Goal: Information Seeking & Learning: Learn about a topic

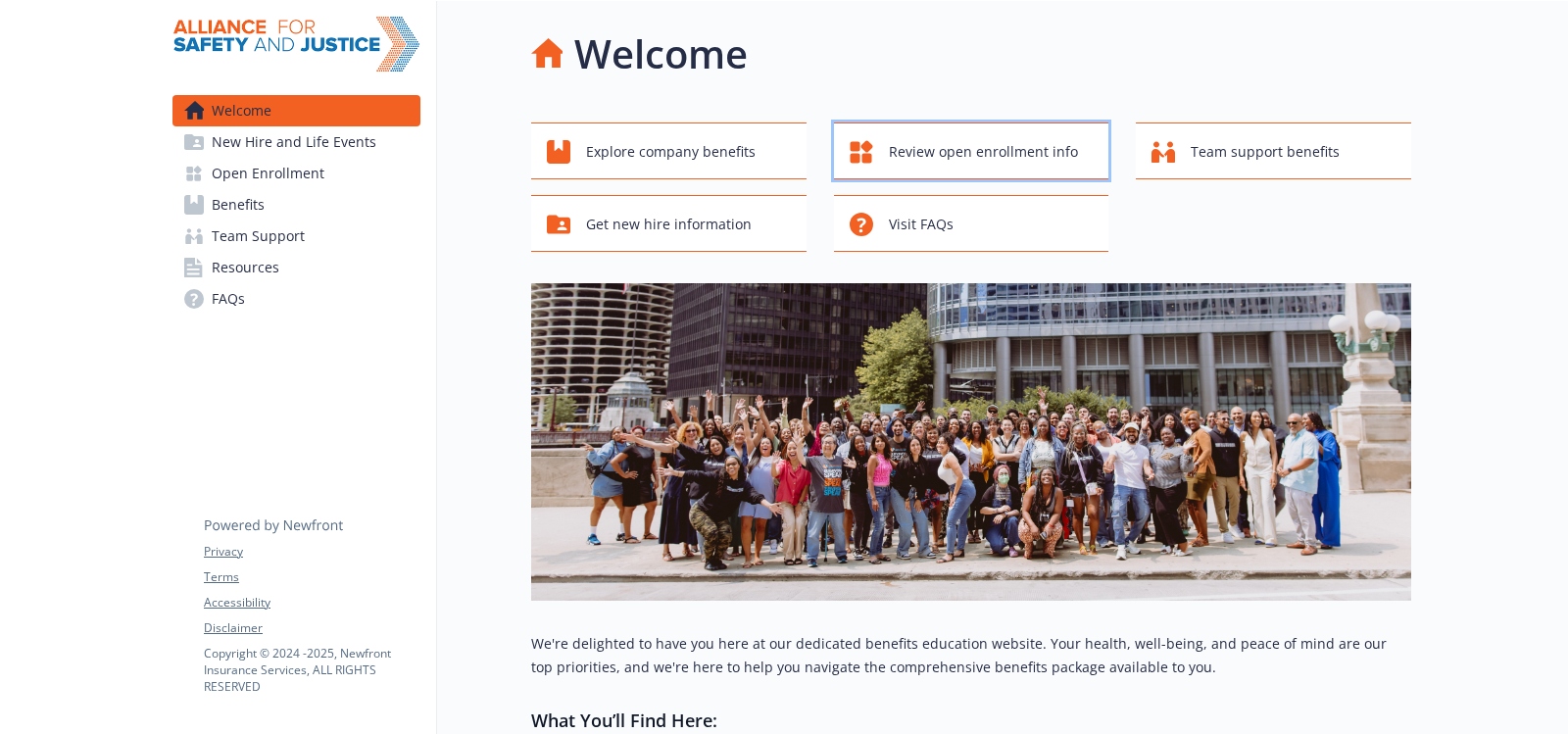
click at [999, 148] on span "Review open enrollment info" at bounding box center [984, 152] width 189 height 37
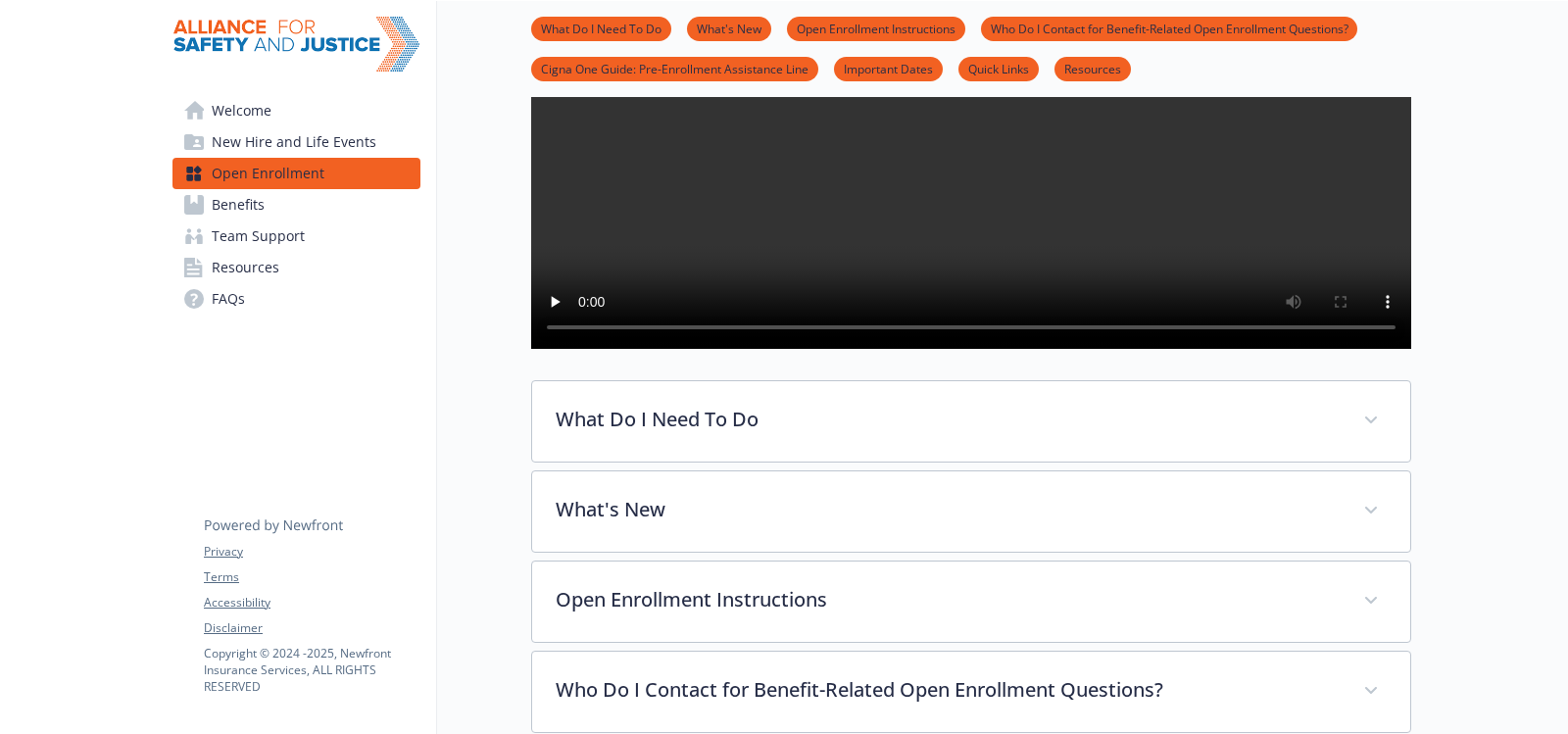
scroll to position [490, 0]
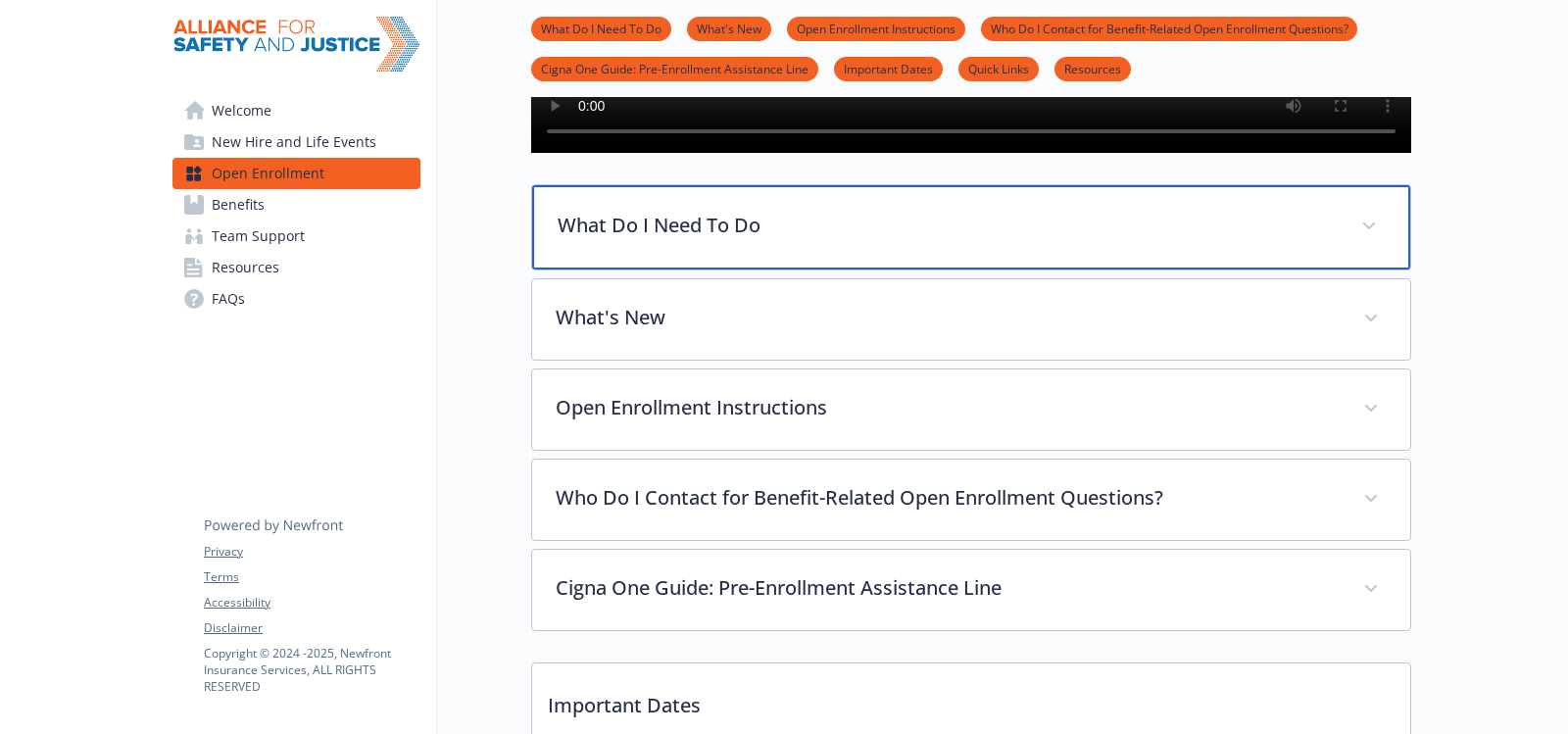
click at [1376, 242] on span at bounding box center [1369, 227] width 32 height 32
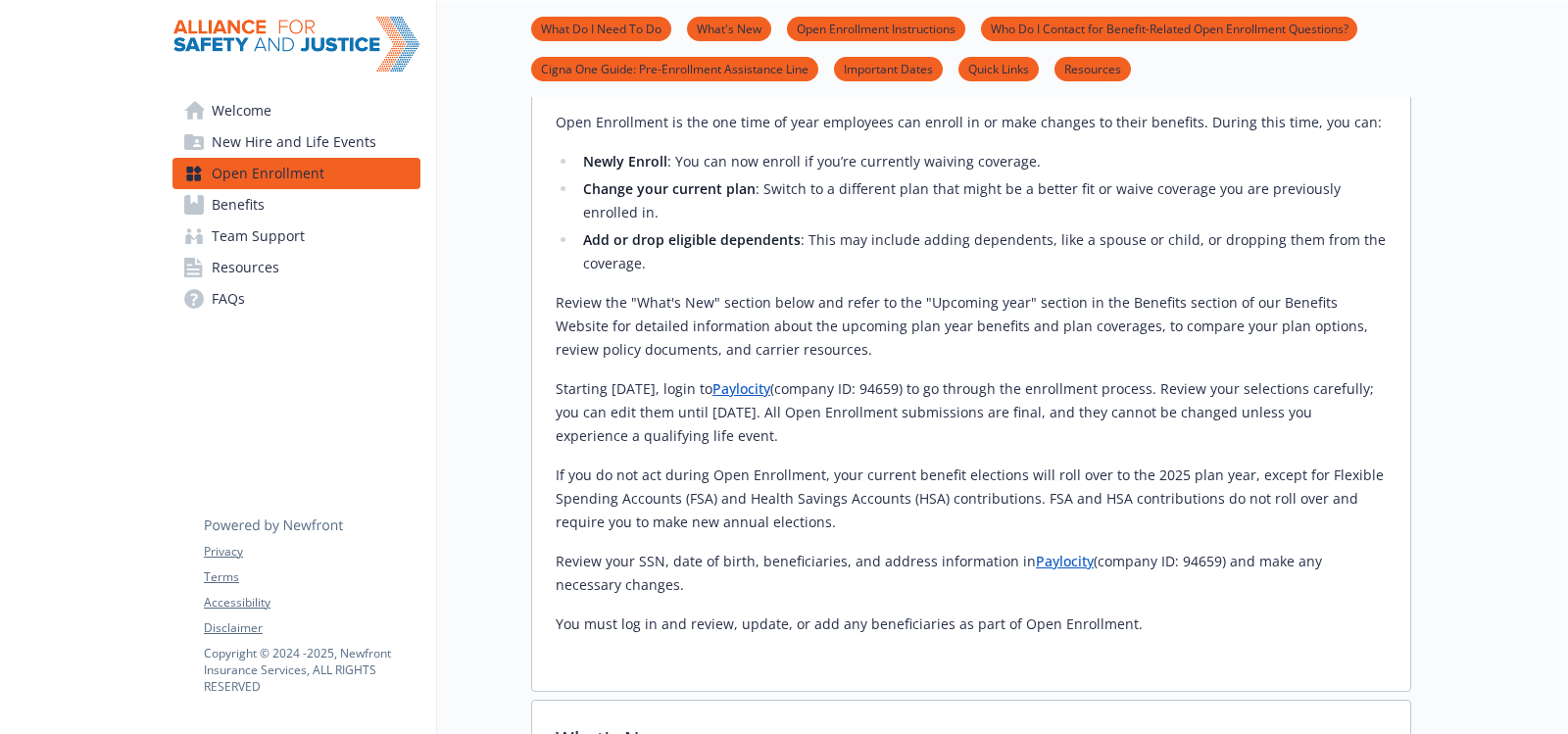
scroll to position [882, 0]
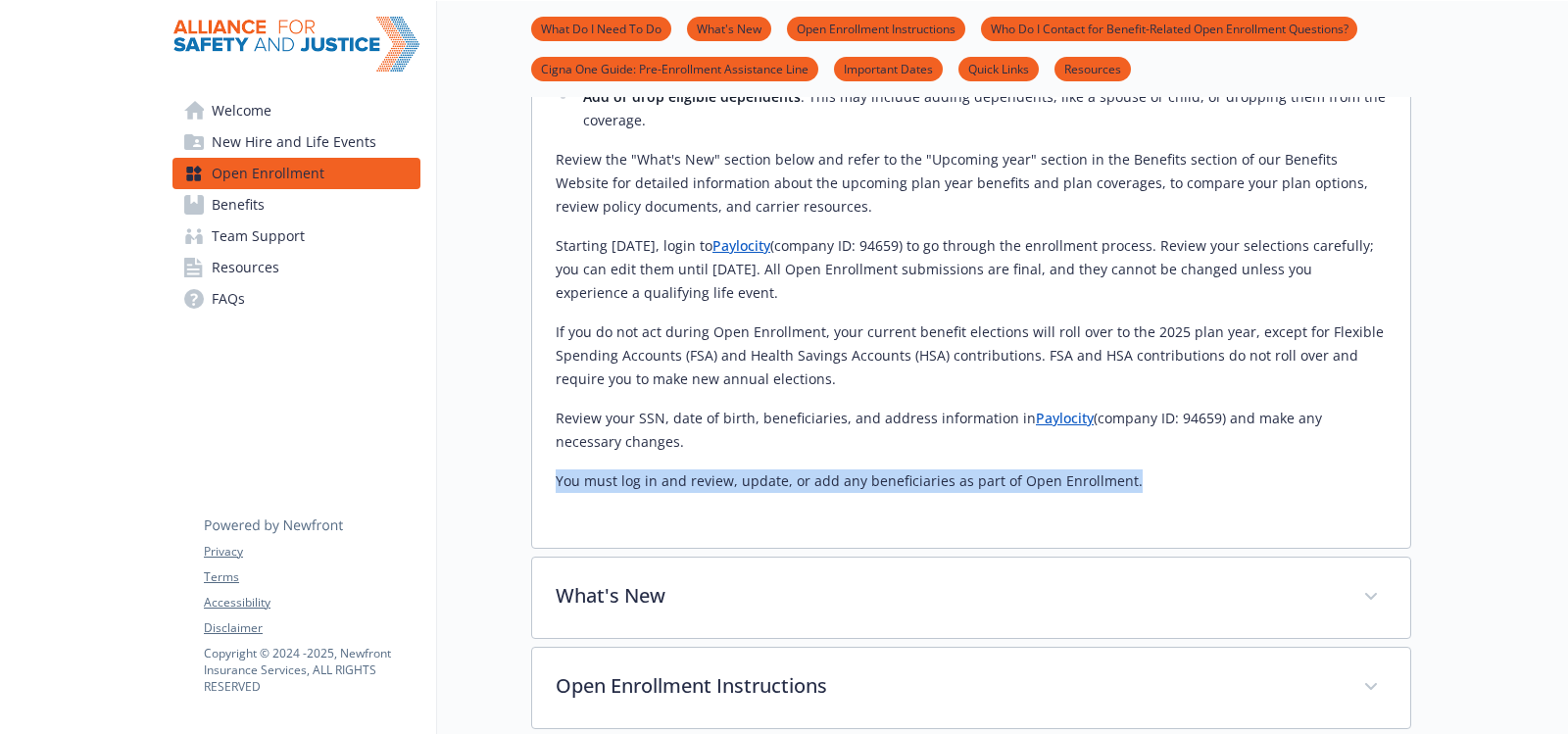
drag, startPoint x: 1121, startPoint y: 538, endPoint x: 544, endPoint y: 532, distance: 577.0
click at [544, 532] on div "Open Enrollment Begins: [DATE] Open Enrollment Ends: [DATE] Open Enrollment is …" at bounding box center [971, 211] width 878 height 674
copy p "You must log in and review, update, or add any beneficiaries as part of Open En…"
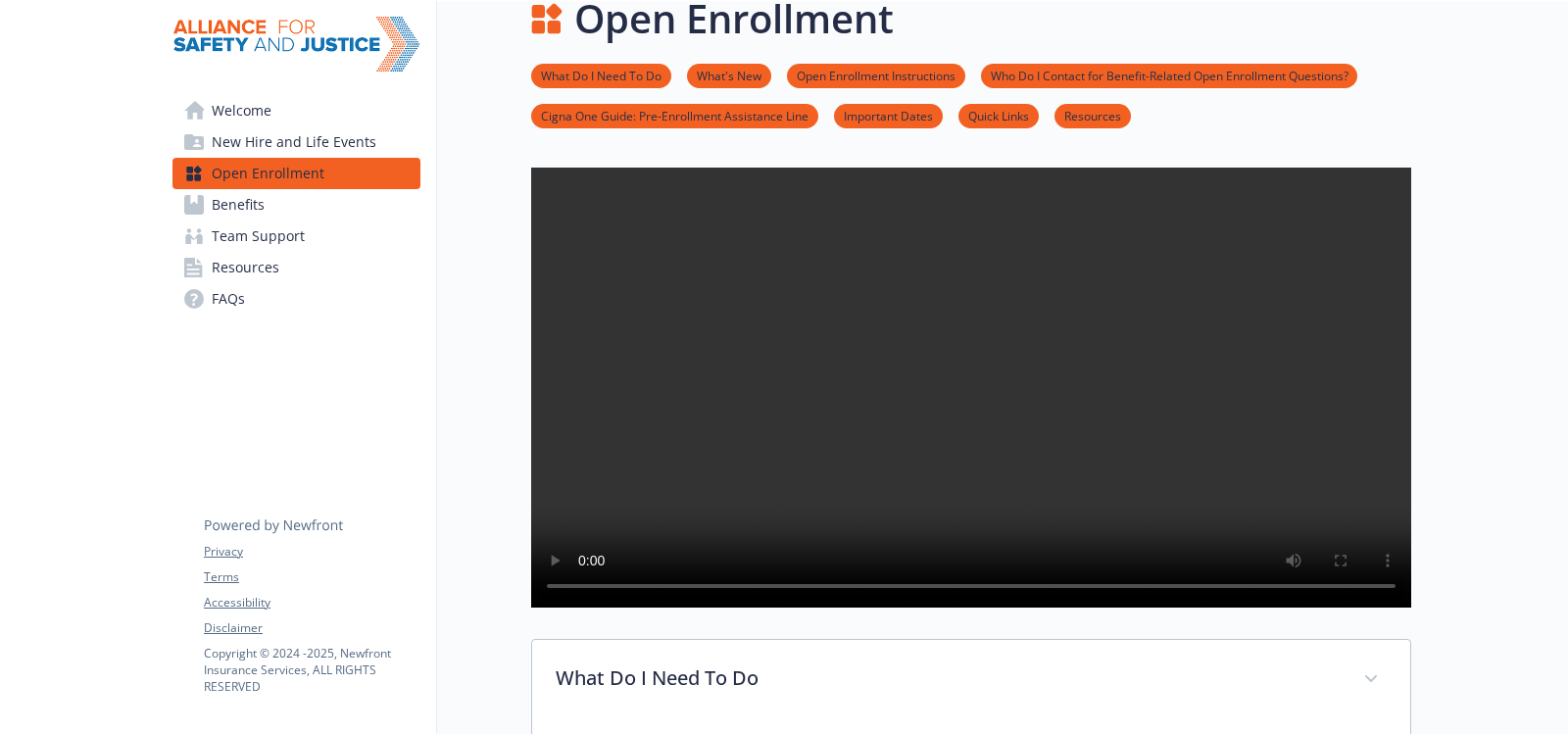
scroll to position [0, 0]
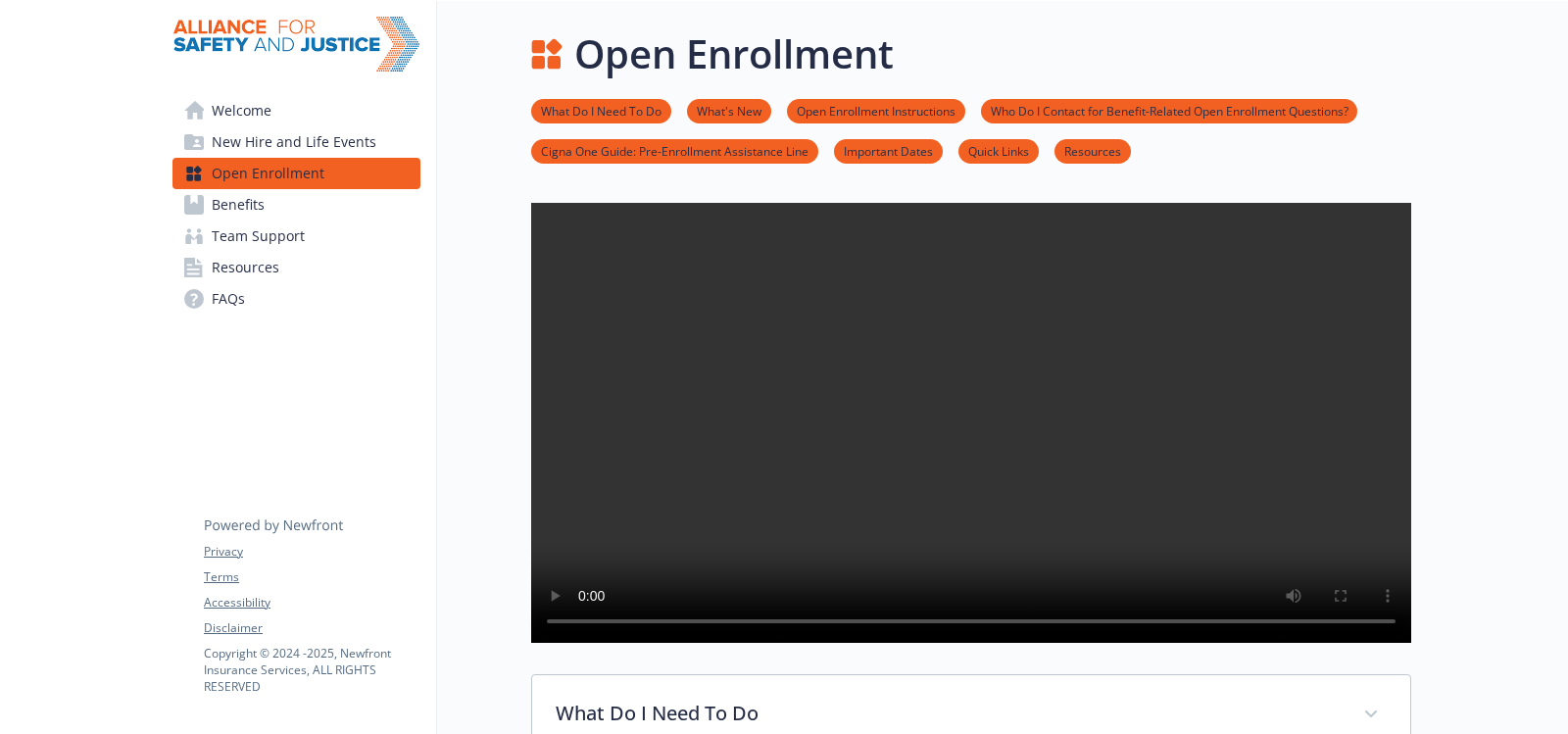
click at [271, 135] on span "New Hire and Life Events" at bounding box center [294, 142] width 165 height 32
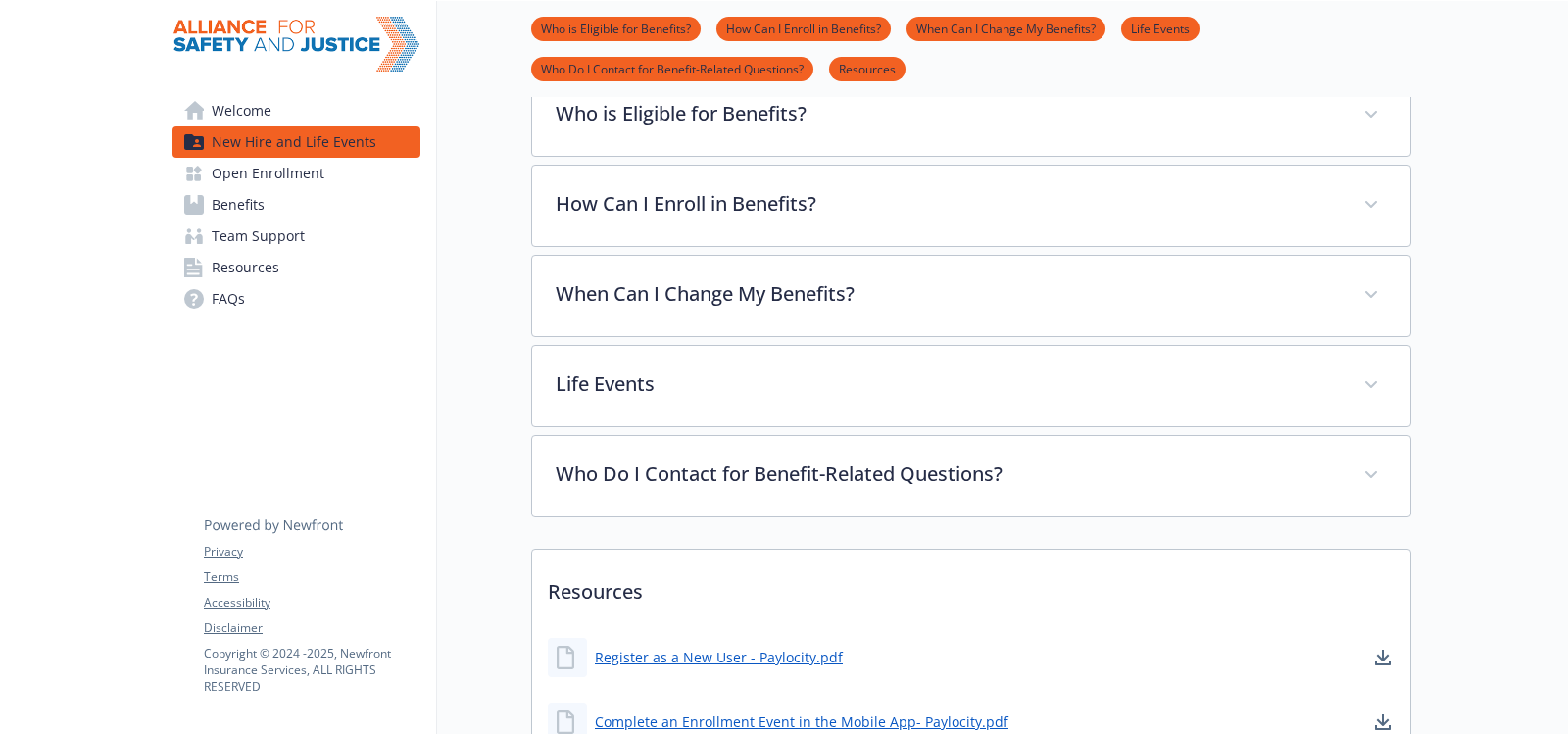
scroll to position [686, 0]
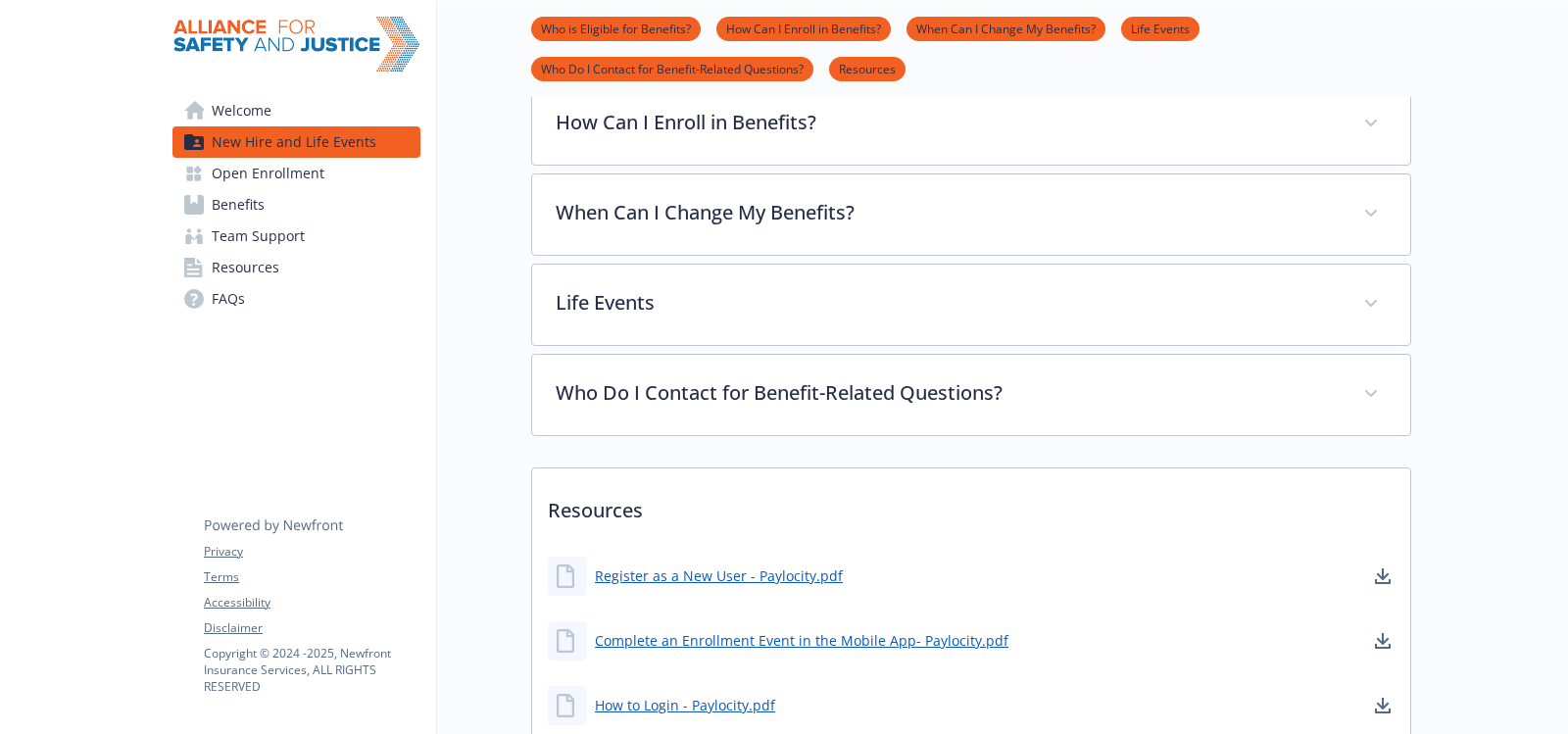
click at [250, 200] on span "Benefits" at bounding box center [239, 205] width 53 height 32
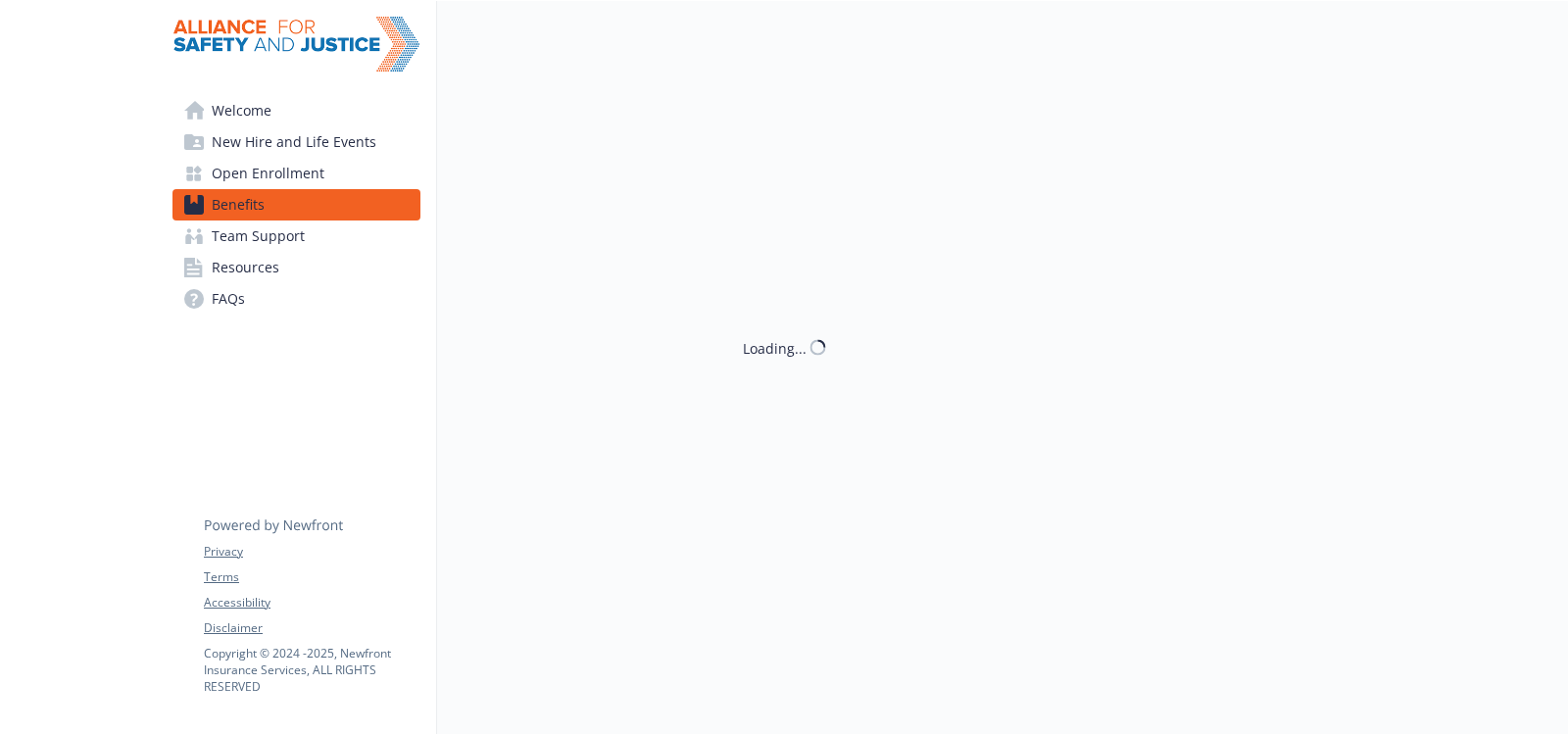
scroll to position [686, 0]
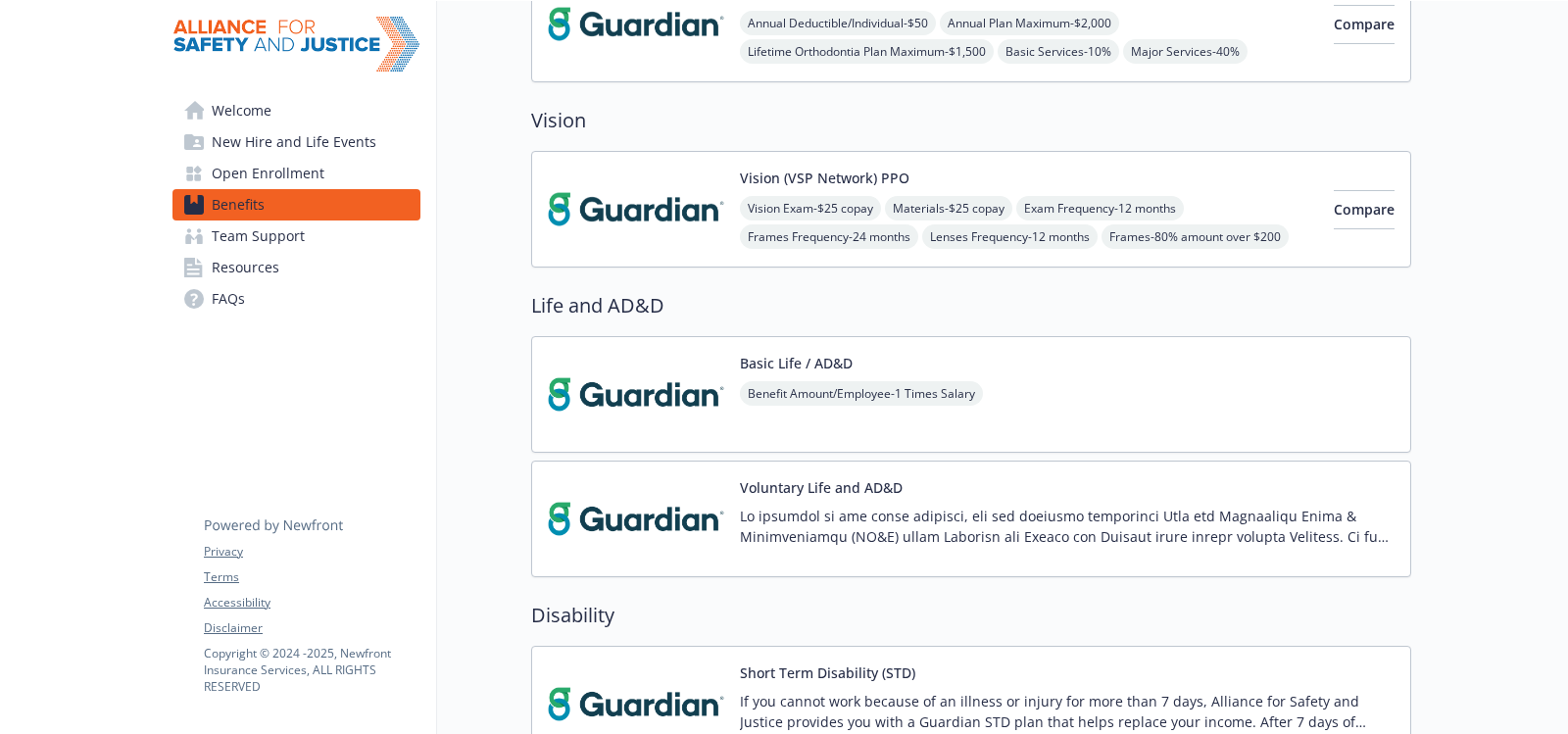
click at [237, 296] on span "FAQs" at bounding box center [229, 299] width 34 height 32
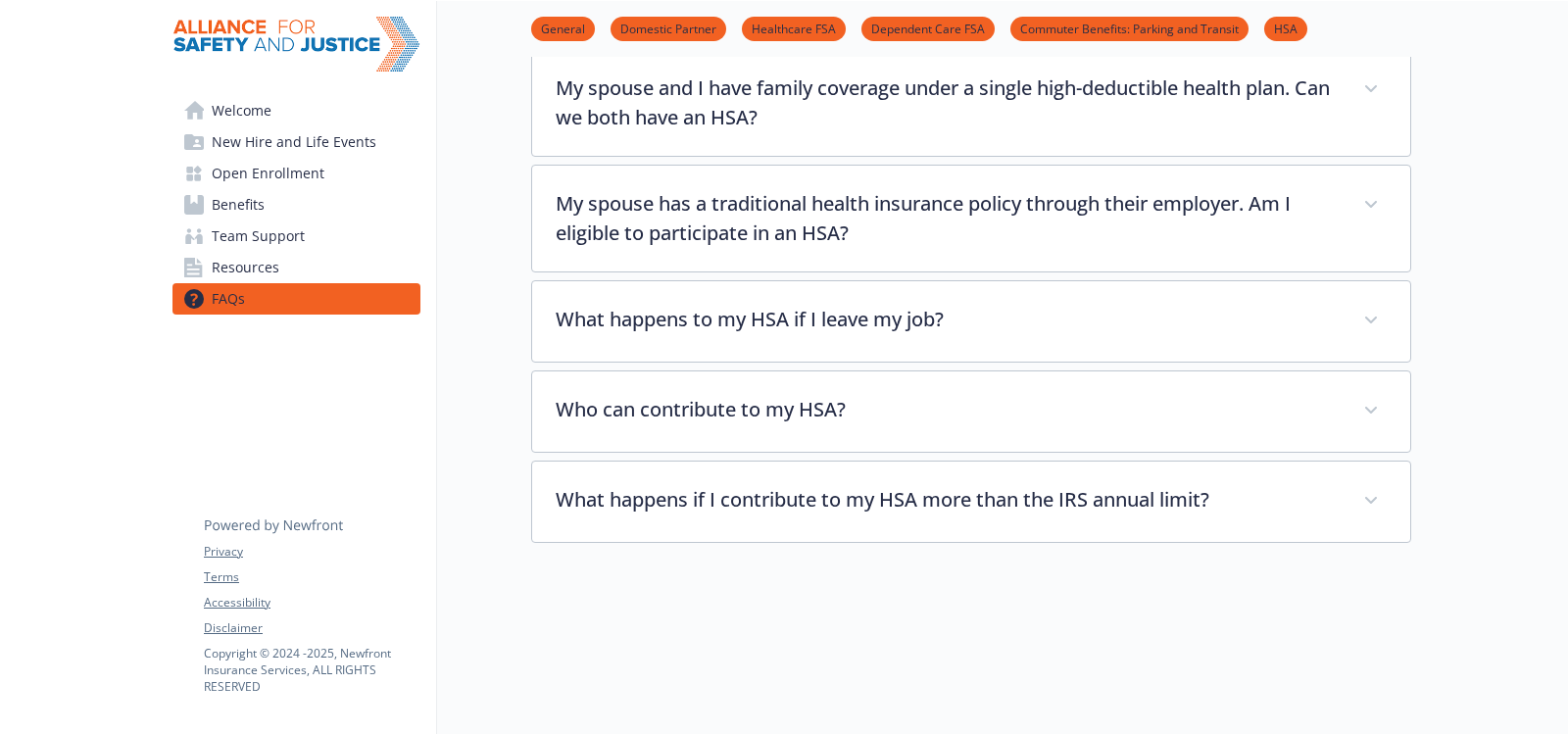
scroll to position [4012, 0]
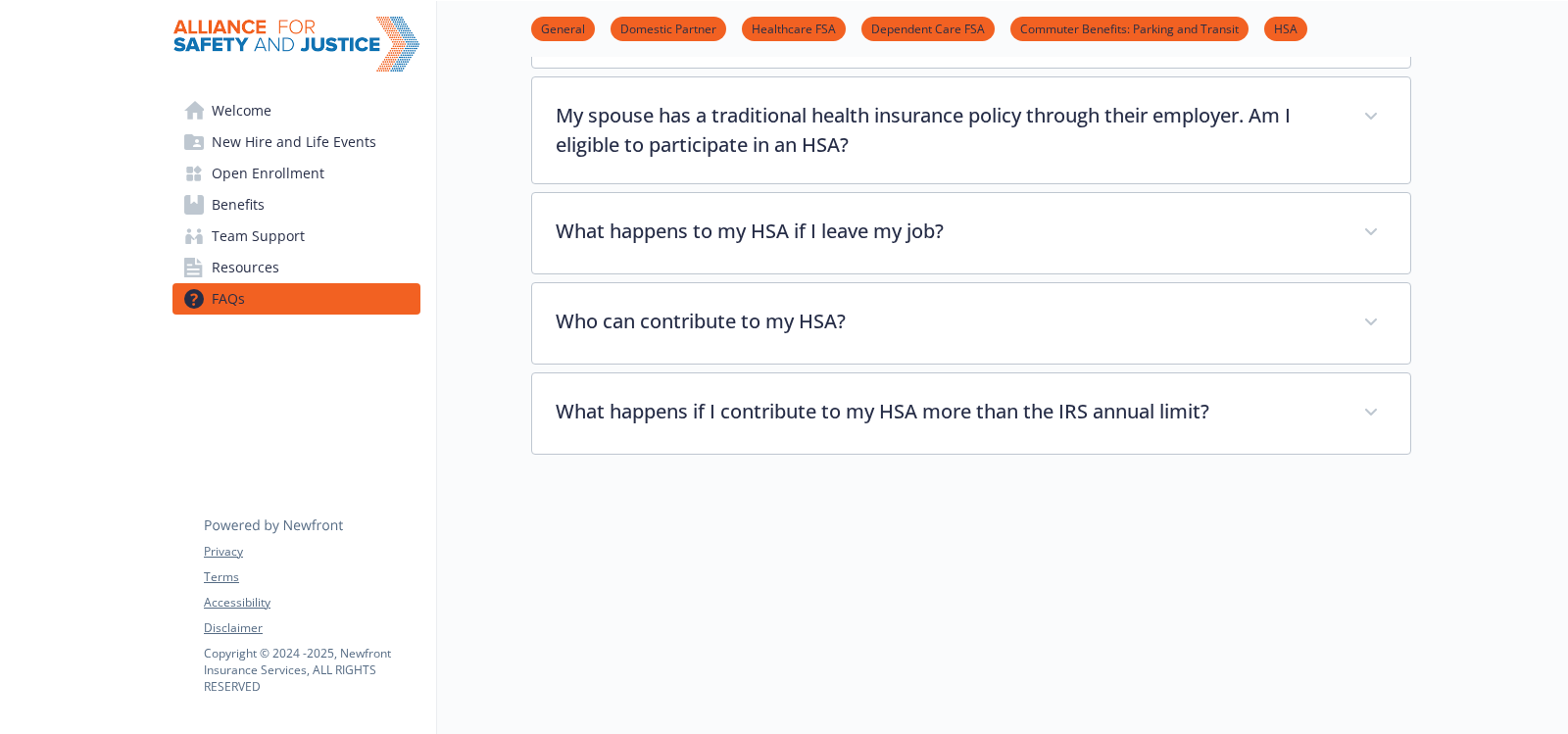
click at [236, 259] on span "Resources" at bounding box center [245, 267] width 68 height 32
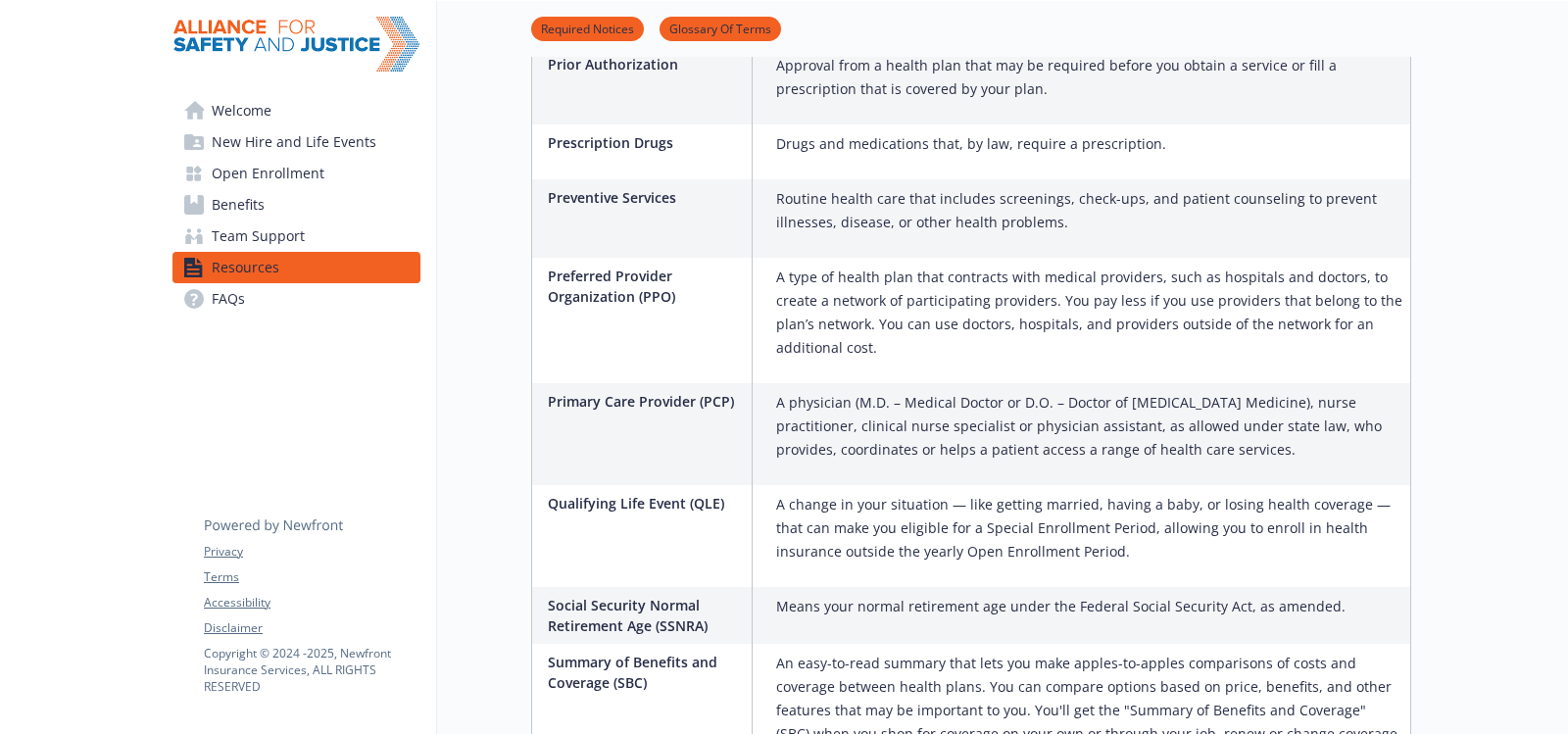
scroll to position [3909, 0]
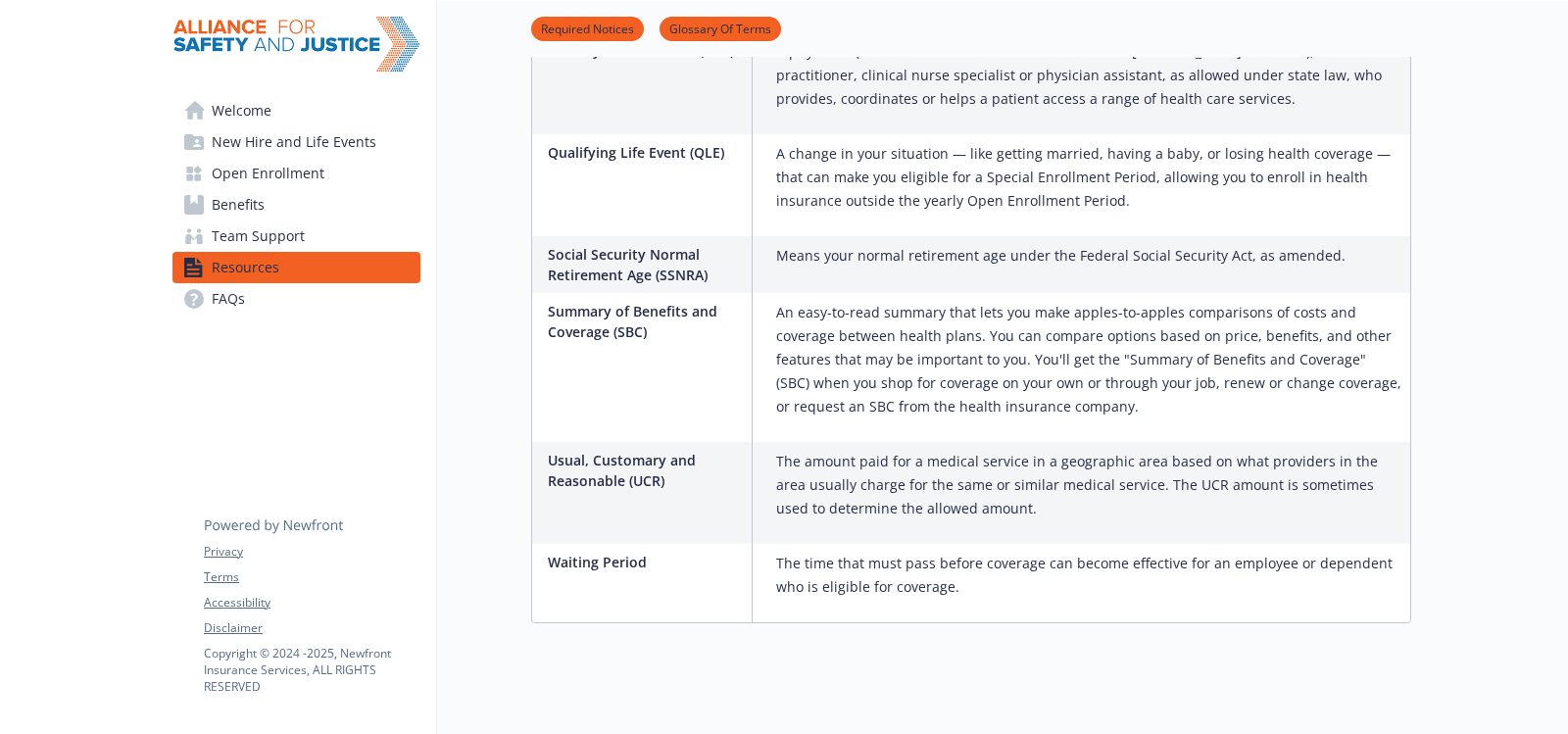
click at [241, 195] on span "Benefits" at bounding box center [239, 205] width 53 height 32
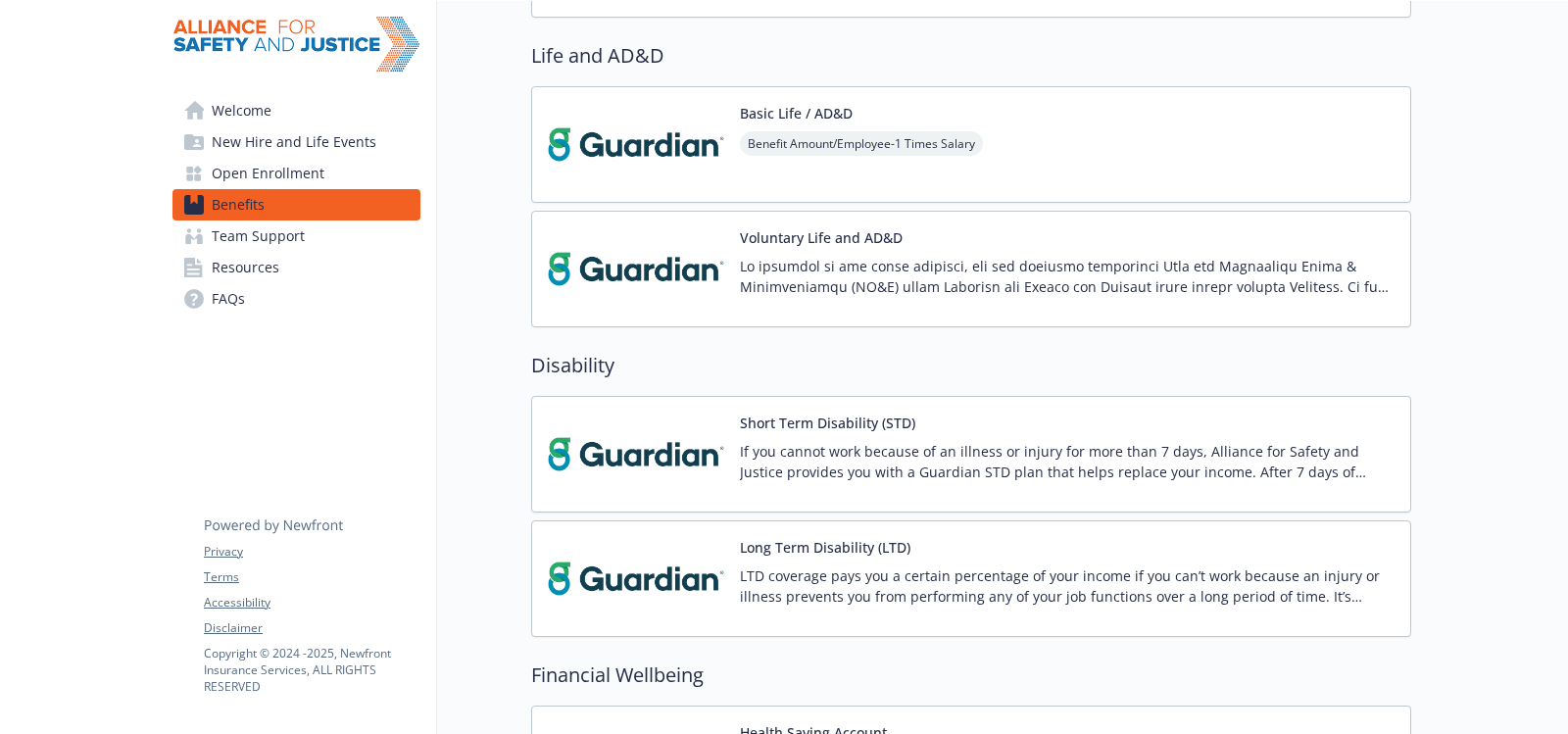
scroll to position [934, 0]
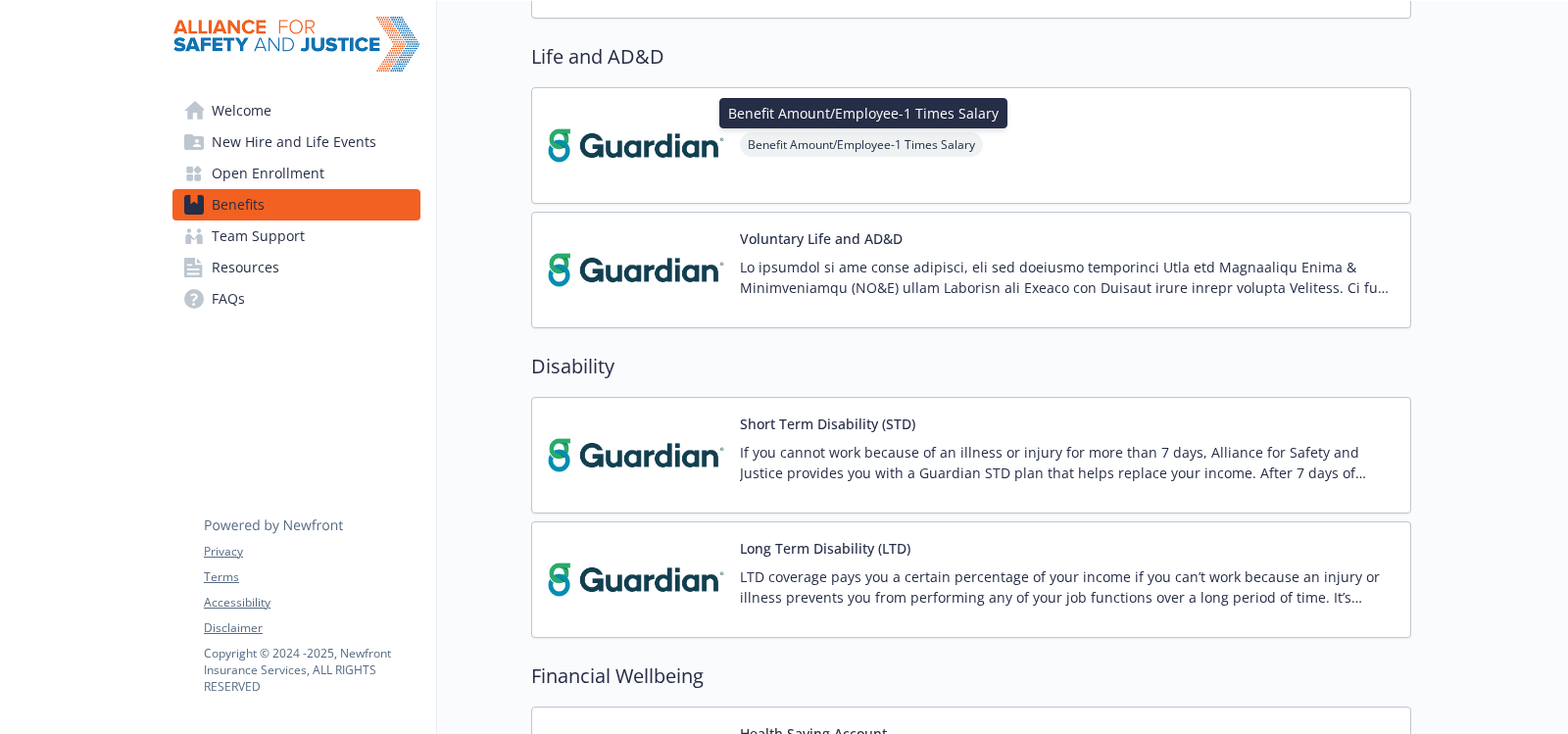
click at [794, 146] on span "Benefit Amount/Employee - 1 Times Salary" at bounding box center [861, 144] width 243 height 25
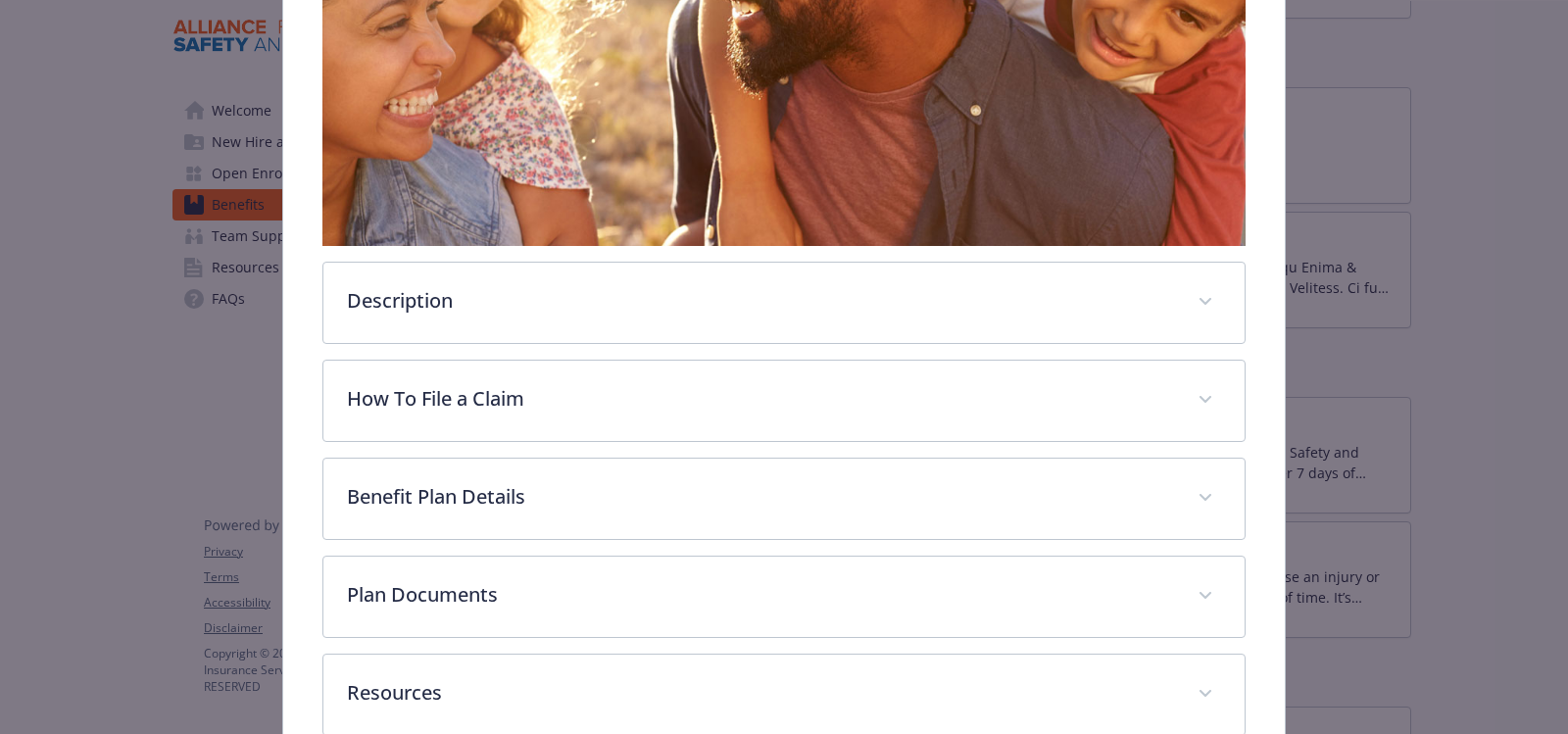
scroll to position [549, 0]
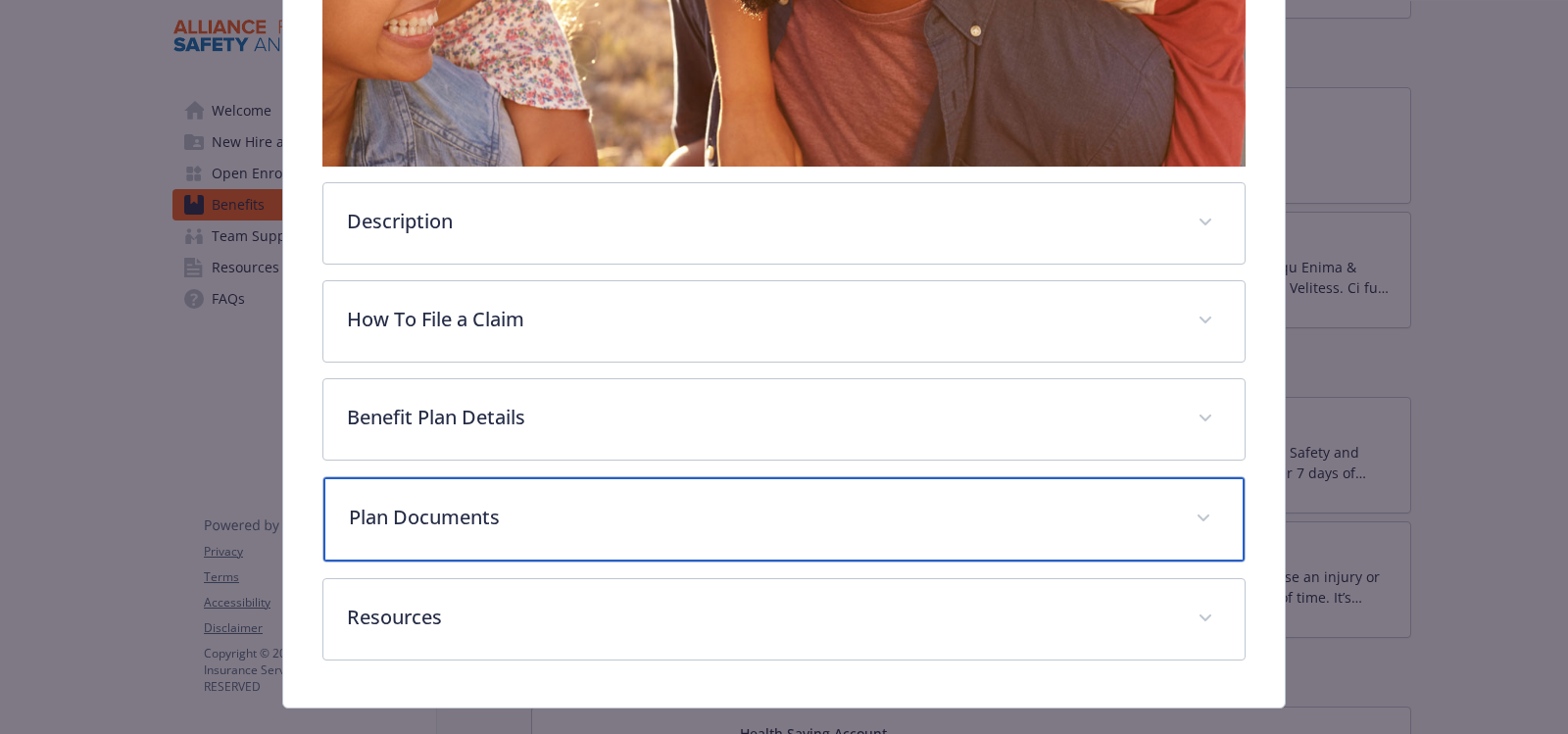
click at [450, 510] on p "Plan Documents" at bounding box center [760, 517] width 823 height 30
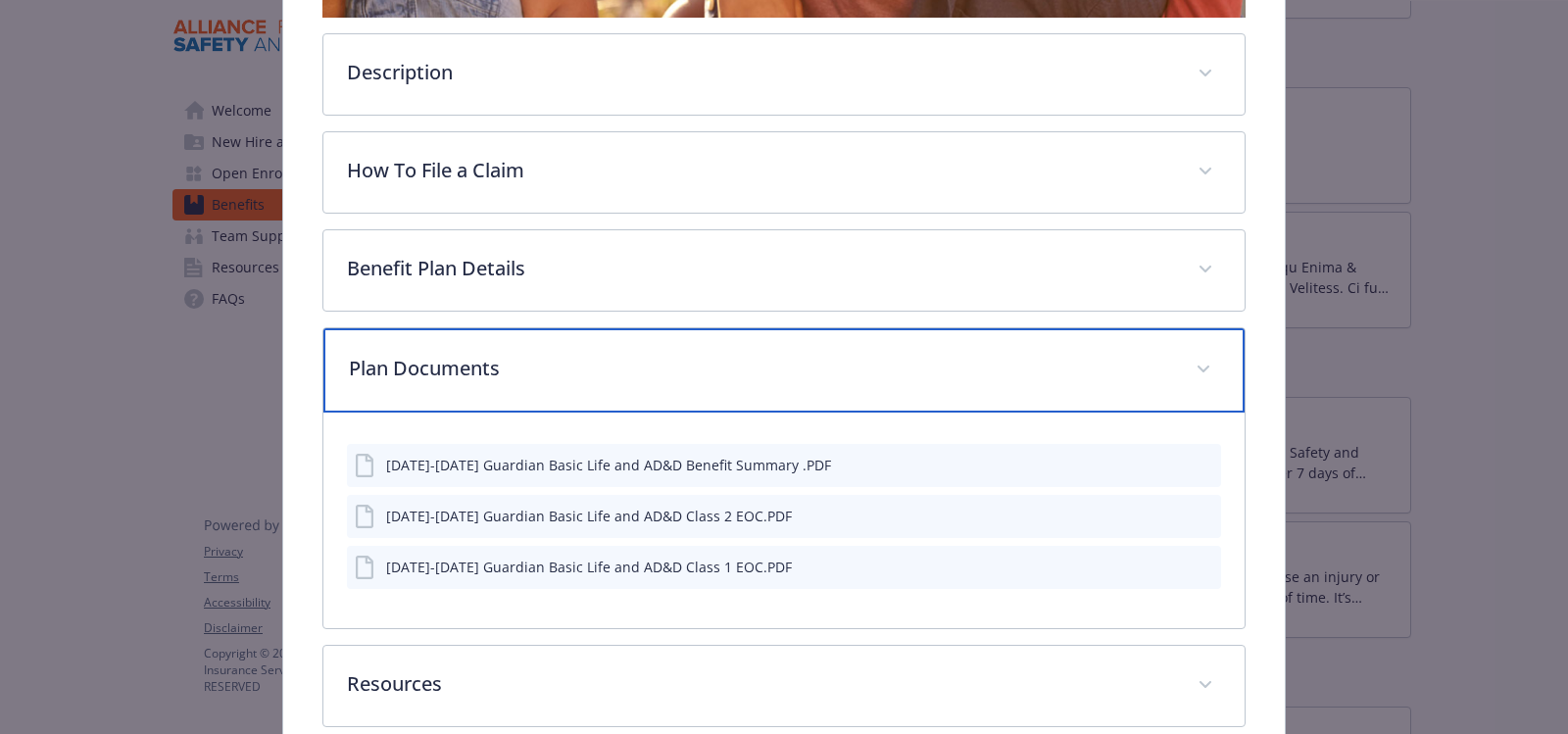
scroll to position [745, 0]
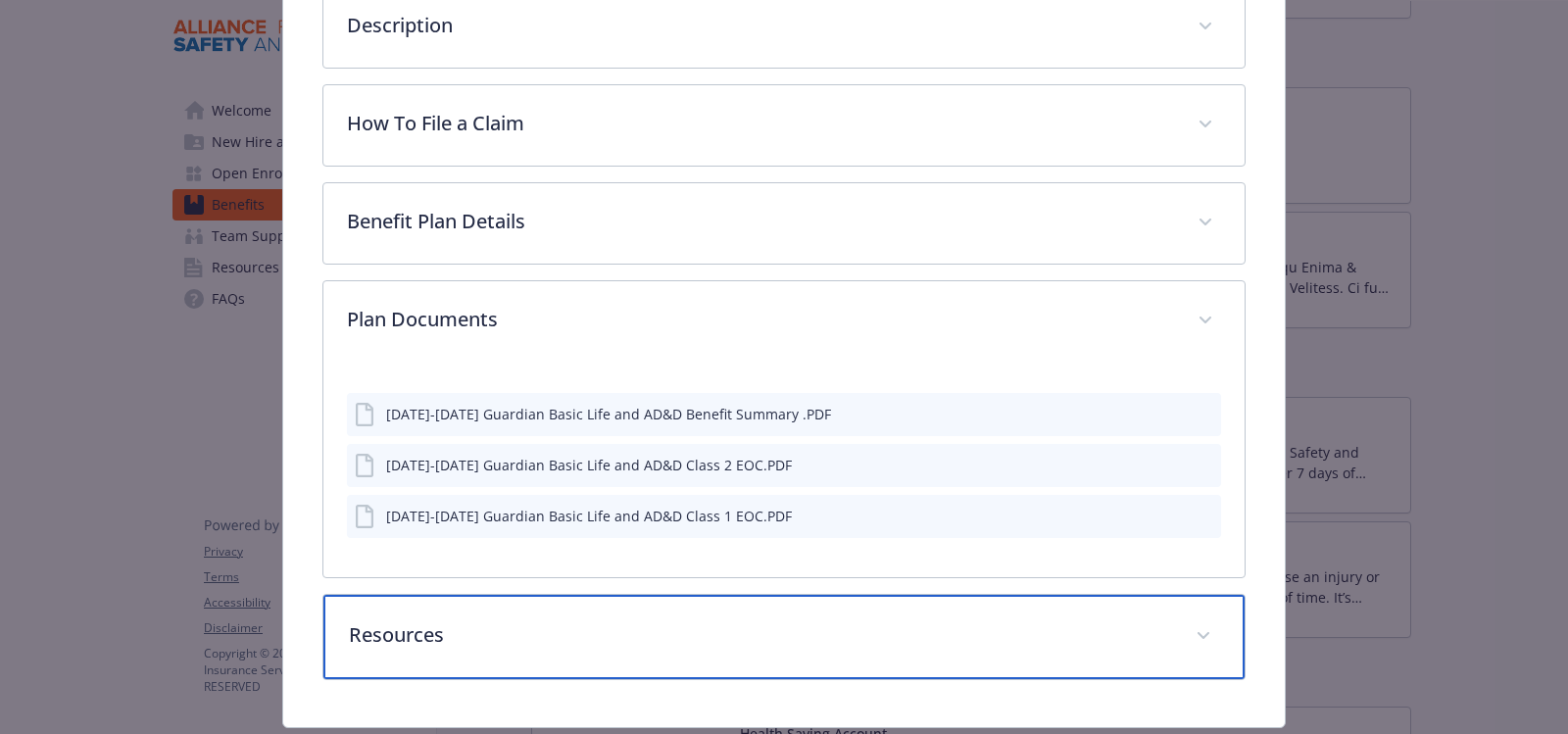
click at [413, 622] on p "Resources" at bounding box center [760, 634] width 823 height 30
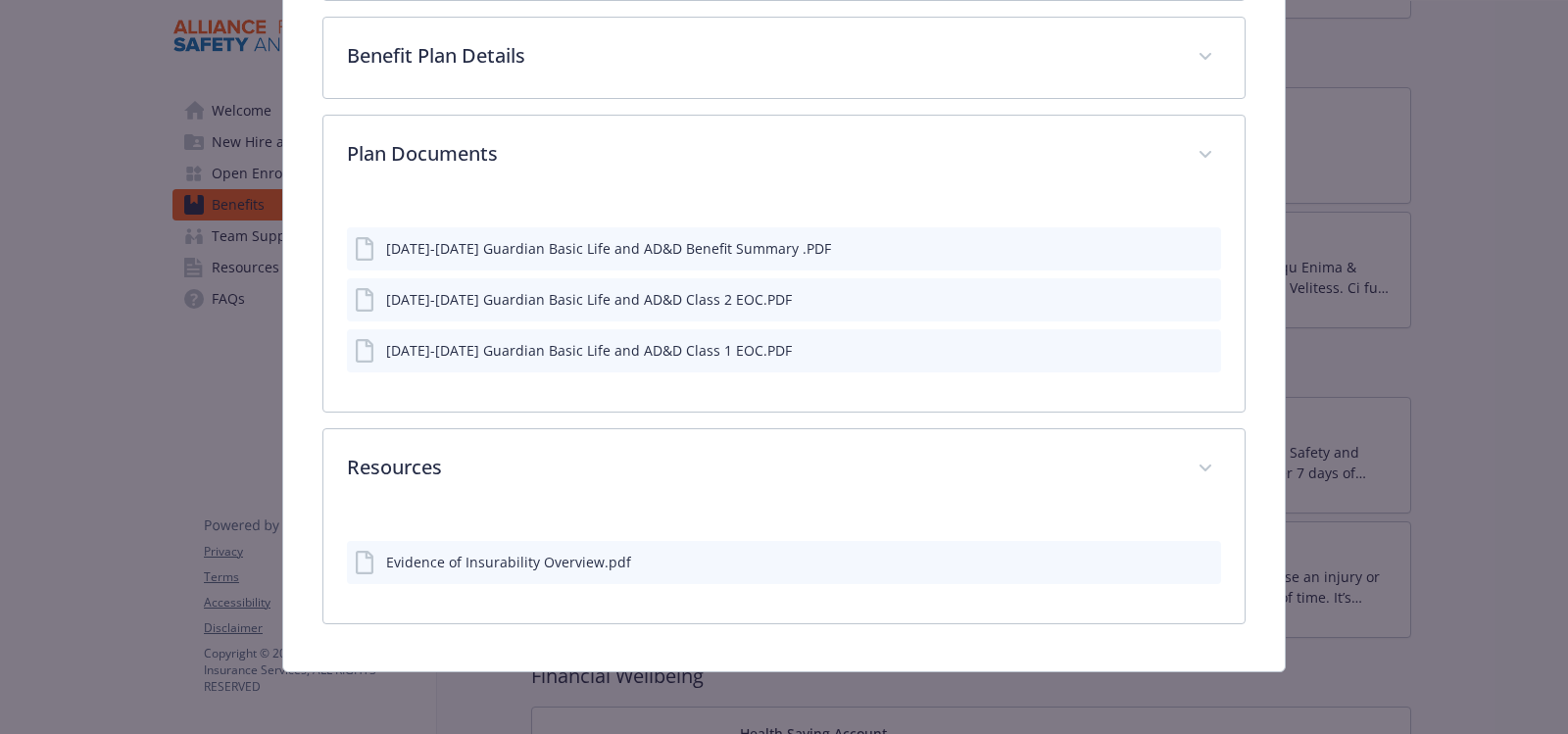
click at [1197, 559] on icon "preview file" at bounding box center [1202, 561] width 18 height 14
